Goal: Task Accomplishment & Management: Use online tool/utility

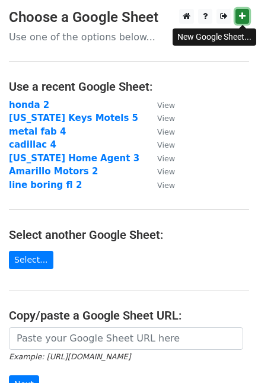
click at [241, 19] on icon at bounding box center [242, 16] width 7 height 8
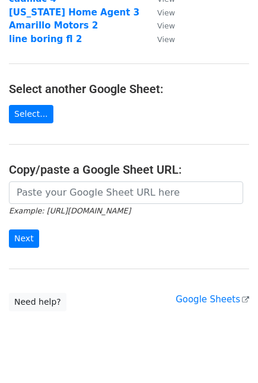
scroll to position [152, 0]
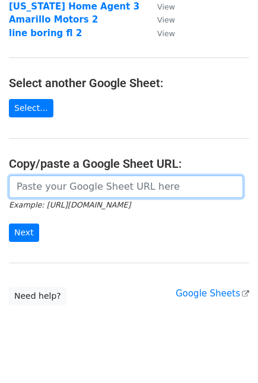
click at [151, 193] on input "url" at bounding box center [126, 186] width 234 height 23
paste input "https://docs.google.com/spreadsheets/d/1bBU41vyk1E88WVn_2rXFGwr3w5B9NjIOKOKUvK5…"
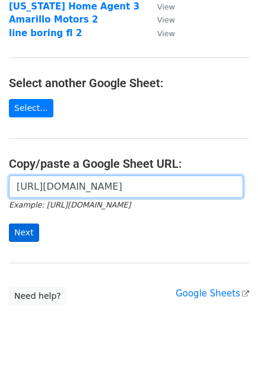
type input "https://docs.google.com/spreadsheets/d/1bBU41vyk1E88WVn_2rXFGwr3w5B9NjIOKOKUvK5…"
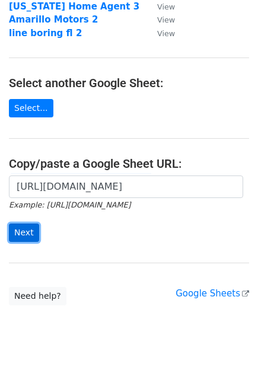
click at [20, 233] on input "Next" at bounding box center [24, 232] width 30 height 18
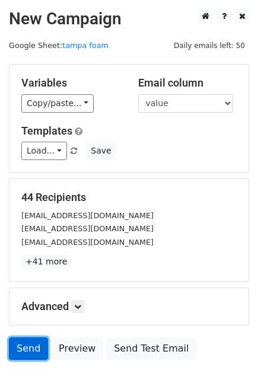
click at [27, 354] on link "Send" at bounding box center [28, 348] width 39 height 23
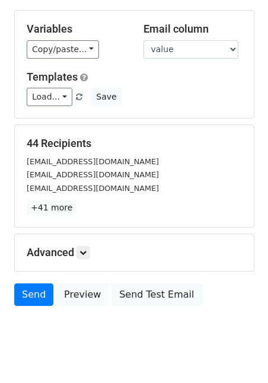
scroll to position [78, 0]
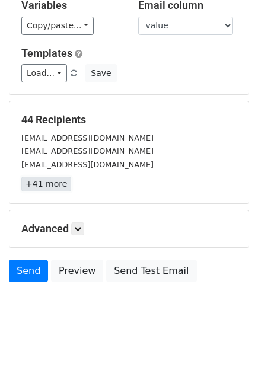
click at [43, 186] on link "+41 more" at bounding box center [46, 184] width 50 height 15
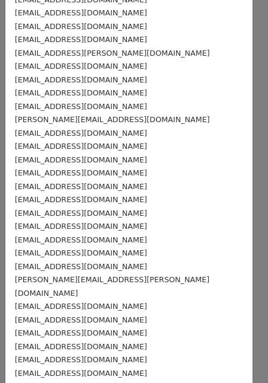
scroll to position [311, 0]
